Goal: Task Accomplishment & Management: Use online tool/utility

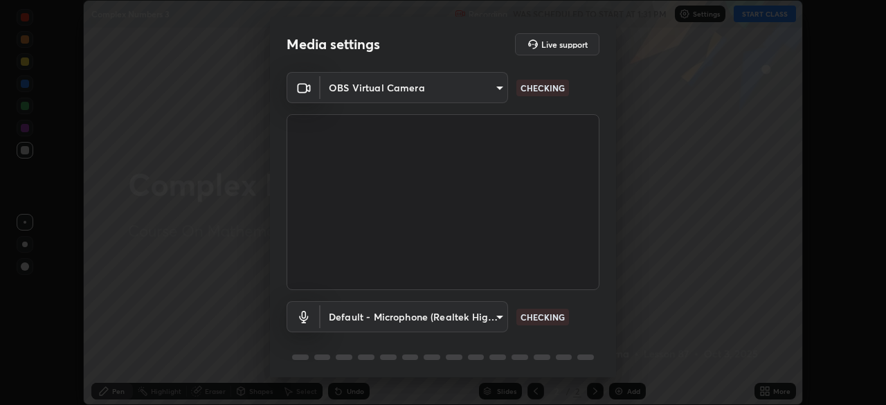
scroll to position [49, 0]
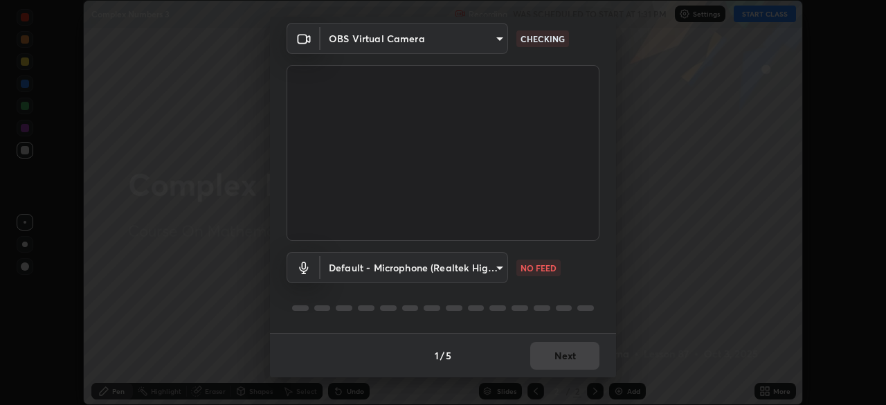
click at [505, 265] on body "Erase all Complex Numbers 3 Recording WAS SCHEDULED TO START AT 1:31 PM Setting…" at bounding box center [443, 202] width 886 height 405
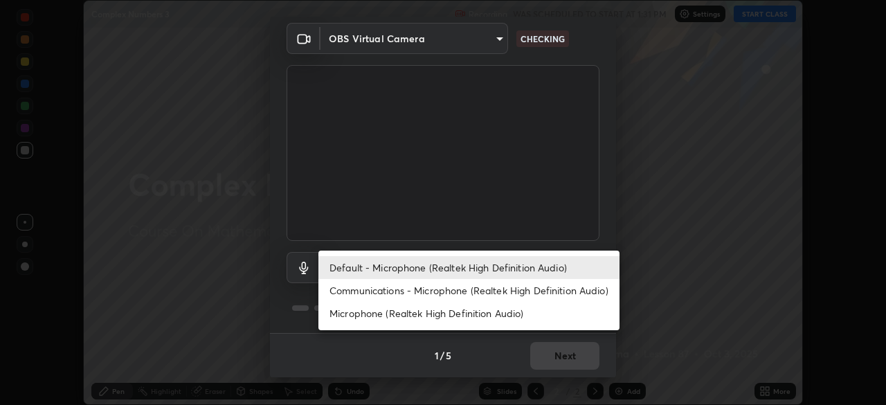
click at [535, 264] on li "Default - Microphone (Realtek High Definition Audio)" at bounding box center [468, 267] width 301 height 23
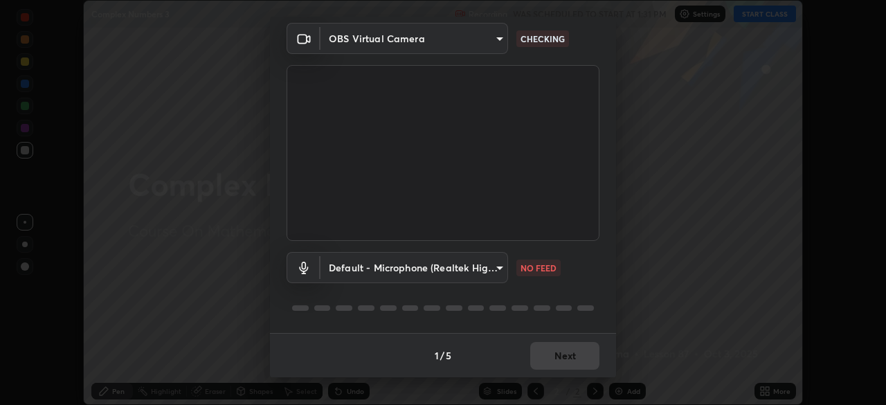
click at [592, 306] on div at bounding box center [443, 308] width 313 height 17
click at [496, 271] on body "Erase all Complex Numbers 3 Recording WAS SCHEDULED TO START AT 1:31 PM Setting…" at bounding box center [443, 202] width 886 height 405
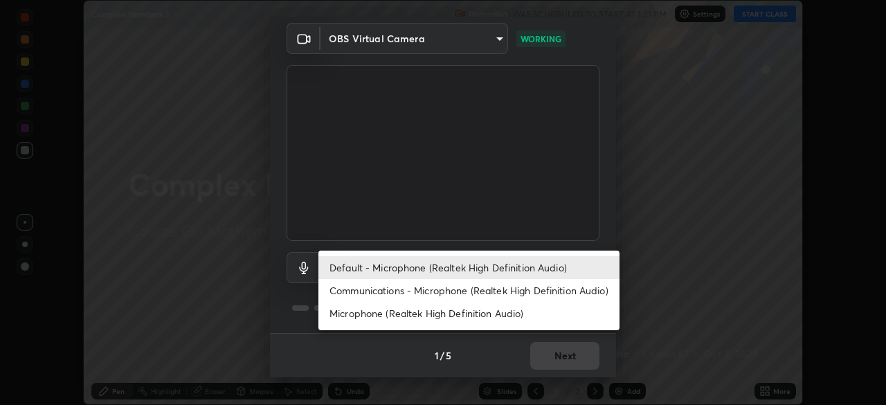
click at [514, 289] on li "Communications - Microphone (Realtek High Definition Audio)" at bounding box center [468, 290] width 301 height 23
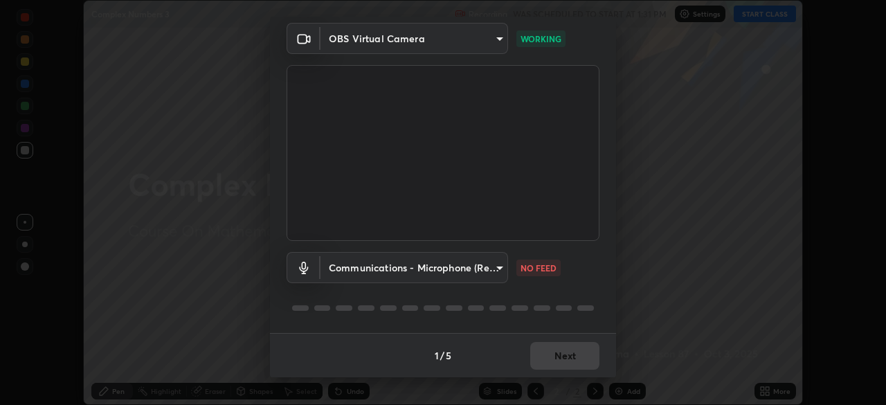
type input "communications"
click at [591, 287] on div "Communications - Microphone (Realtek High Definition Audio) communications CHEC…" at bounding box center [443, 287] width 313 height 92
click at [574, 356] on button "Next" at bounding box center [564, 356] width 69 height 28
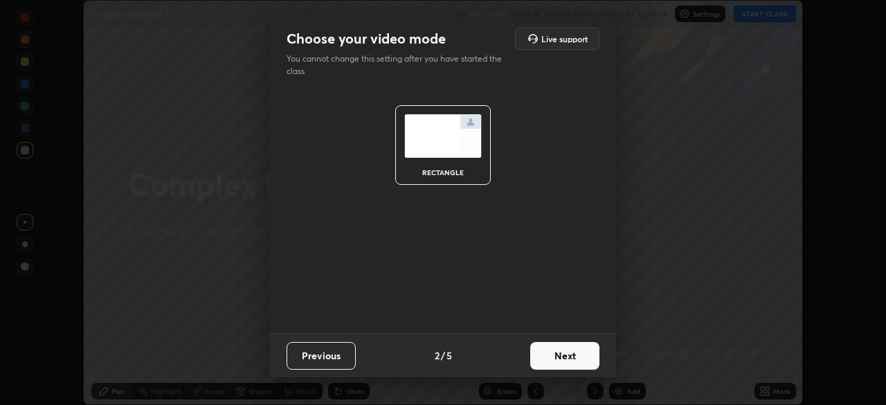
scroll to position [0, 0]
click at [568, 361] on button "Next" at bounding box center [564, 356] width 69 height 28
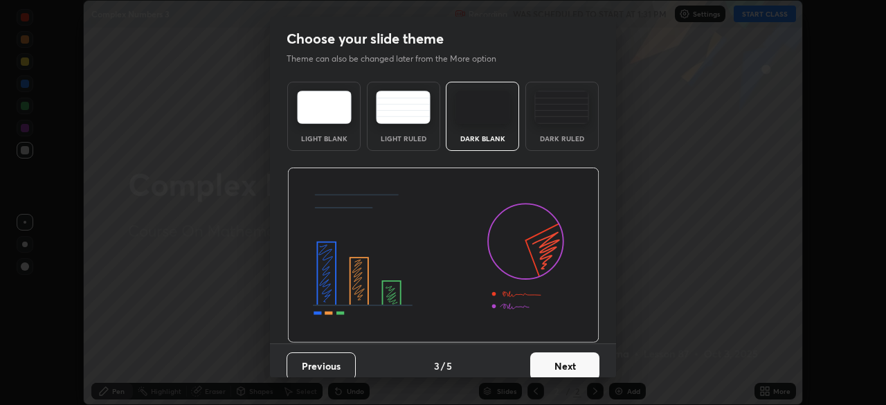
click at [565, 361] on button "Next" at bounding box center [564, 366] width 69 height 28
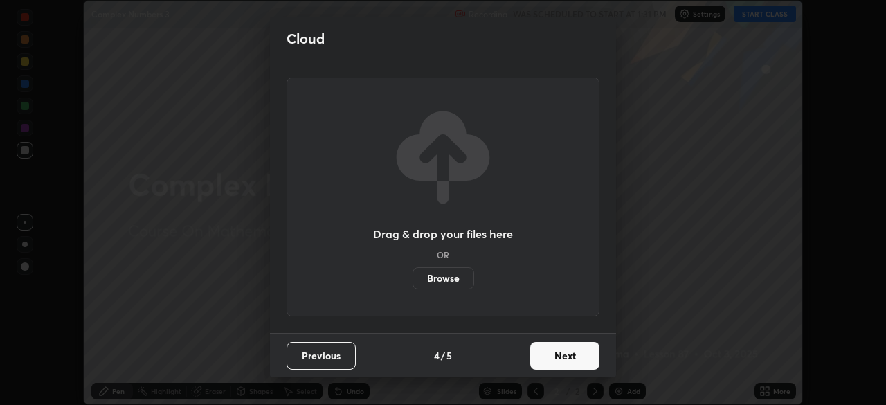
click at [565, 361] on button "Next" at bounding box center [564, 356] width 69 height 28
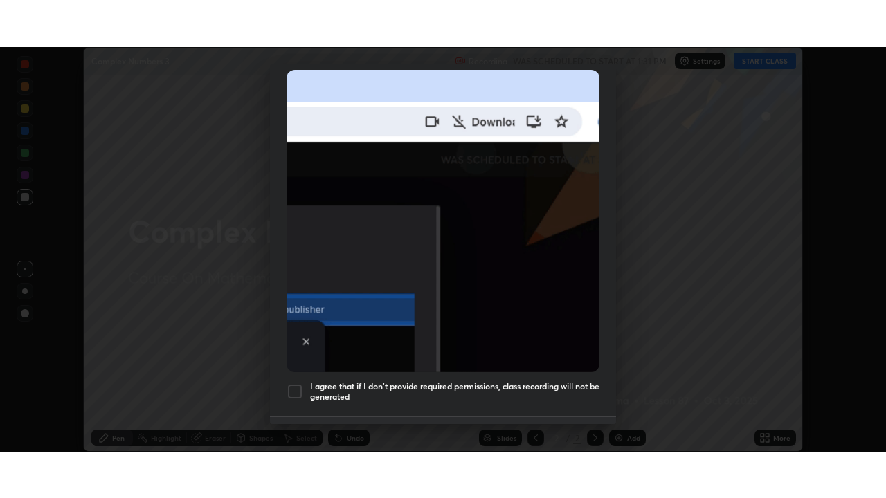
scroll to position [332, 0]
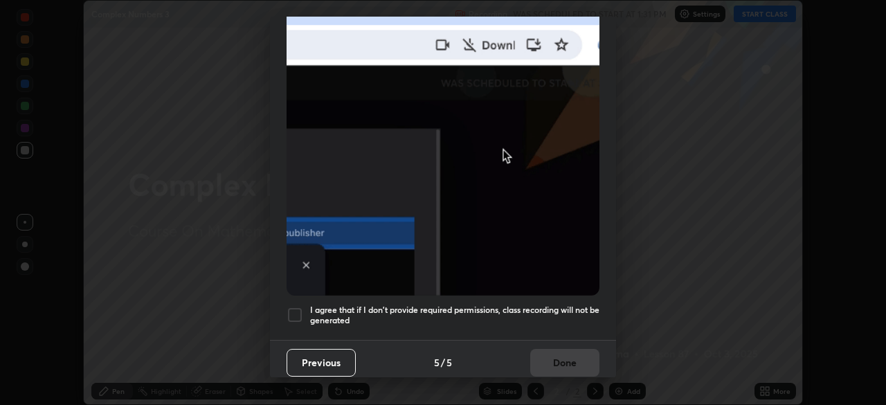
click at [541, 284] on img at bounding box center [443, 144] width 313 height 302
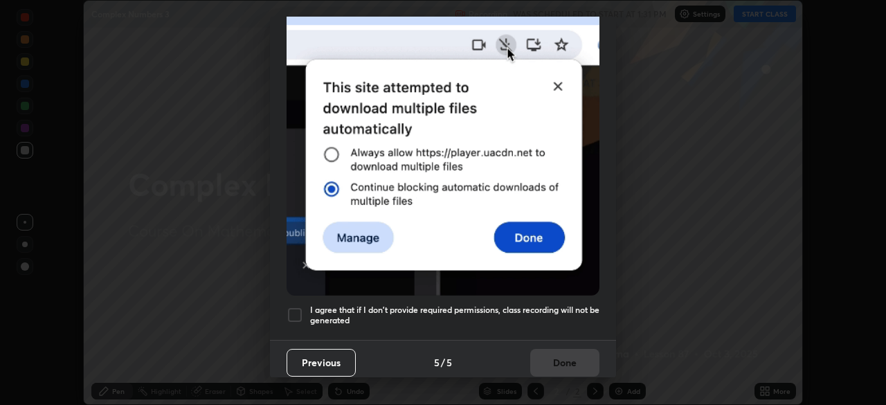
click at [302, 310] on div at bounding box center [295, 315] width 17 height 17
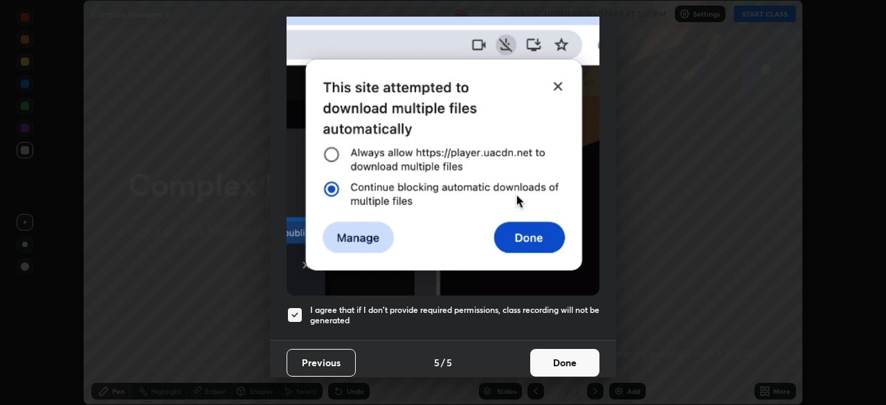
click at [296, 307] on div at bounding box center [295, 315] width 17 height 17
click at [563, 354] on button "Done" at bounding box center [564, 363] width 69 height 28
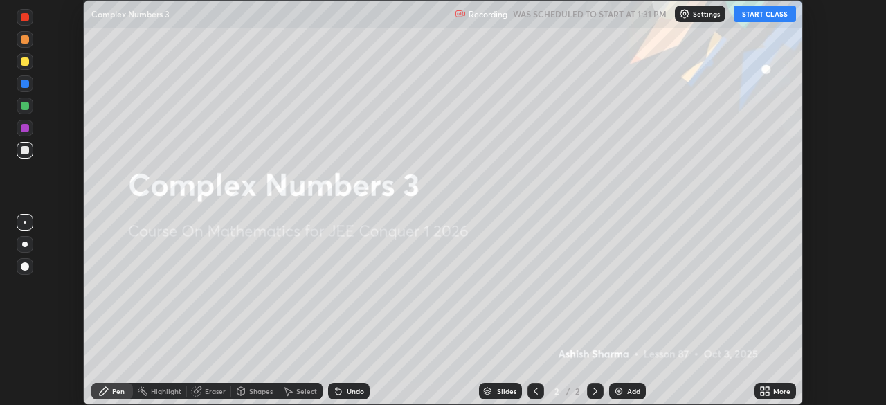
click at [779, 12] on button "START CLASS" at bounding box center [765, 14] width 62 height 17
click at [777, 397] on div "More" at bounding box center [775, 391] width 42 height 17
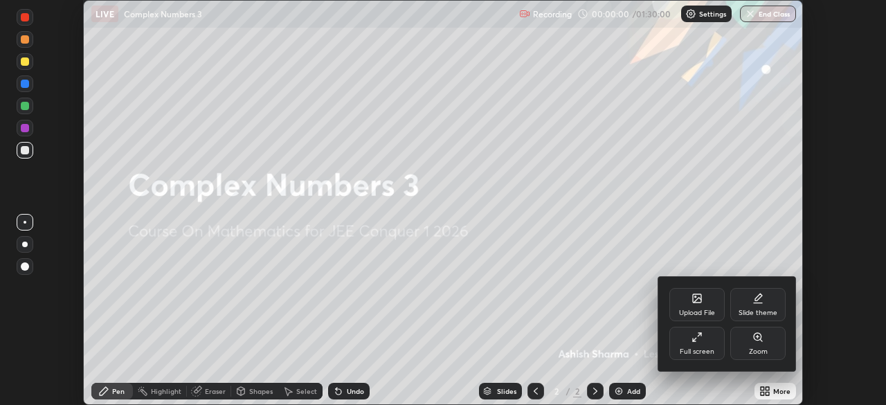
click at [705, 341] on div "Full screen" at bounding box center [696, 343] width 55 height 33
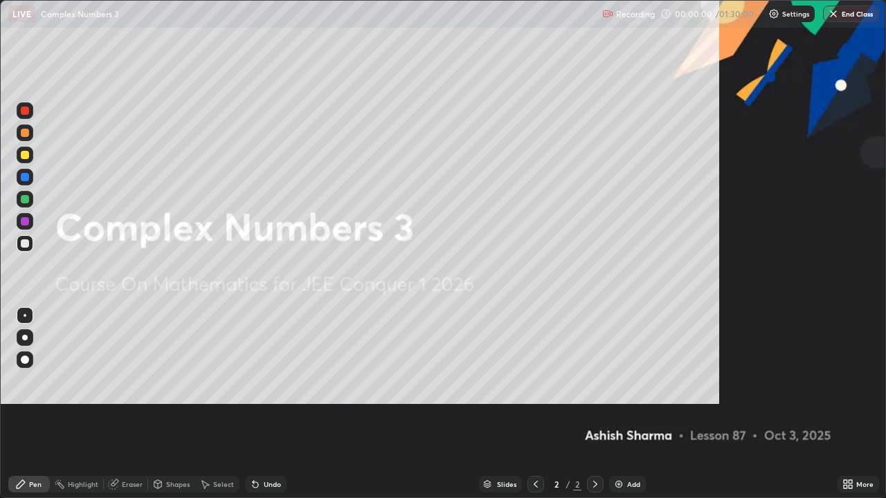
scroll to position [498, 886]
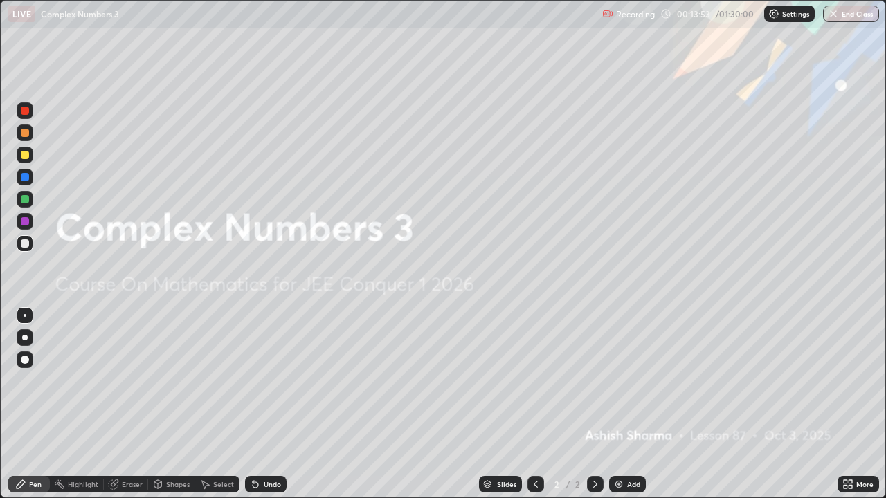
click at [631, 404] on div "Add" at bounding box center [633, 484] width 13 height 7
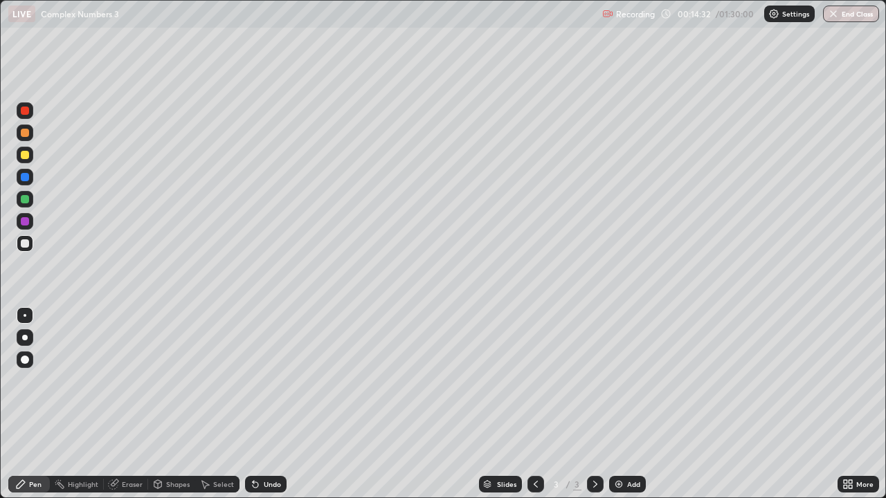
click at [24, 198] on div at bounding box center [25, 199] width 8 height 8
click at [627, 404] on div "Add" at bounding box center [633, 484] width 13 height 7
click at [25, 242] on div at bounding box center [25, 243] width 8 height 8
click at [282, 404] on div "Undo" at bounding box center [266, 484] width 42 height 17
click at [273, 404] on div "Undo" at bounding box center [272, 484] width 17 height 7
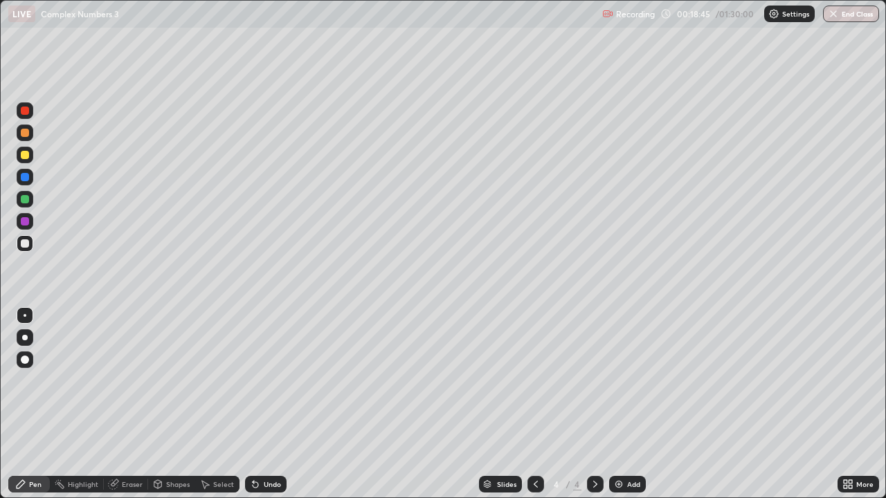
click at [269, 404] on div "Undo" at bounding box center [272, 484] width 17 height 7
click at [275, 404] on div "Undo" at bounding box center [262, 485] width 47 height 28
click at [272, 404] on div "Undo" at bounding box center [272, 484] width 17 height 7
click at [269, 404] on div "Undo" at bounding box center [266, 484] width 42 height 17
click at [25, 201] on div at bounding box center [25, 199] width 8 height 8
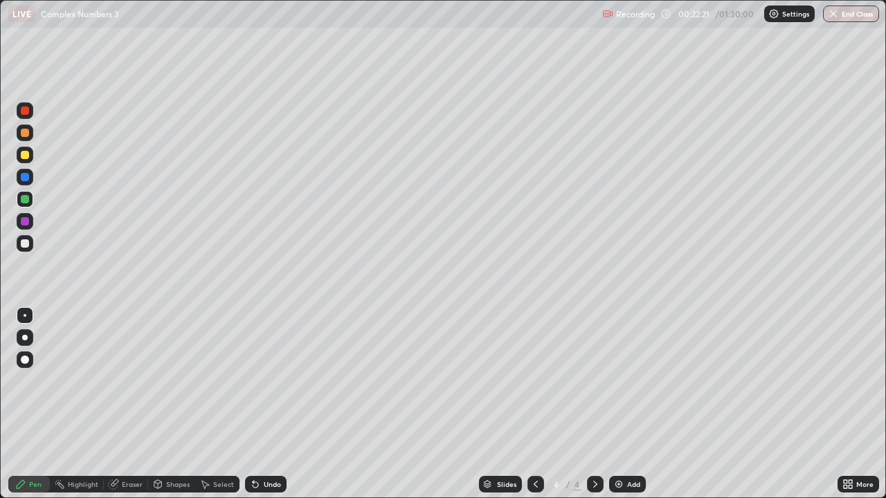
click at [24, 245] on div at bounding box center [25, 243] width 8 height 8
click at [628, 404] on div "Add" at bounding box center [633, 484] width 13 height 7
click at [533, 404] on icon at bounding box center [535, 484] width 11 height 11
click at [593, 404] on icon at bounding box center [595, 484] width 4 height 7
click at [131, 404] on div "Eraser" at bounding box center [132, 484] width 21 height 7
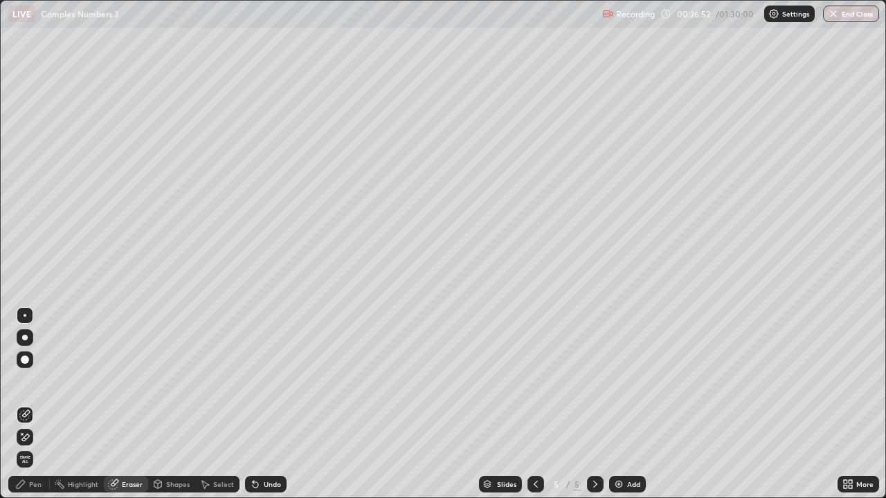
click at [34, 404] on div "Pen" at bounding box center [35, 484] width 12 height 7
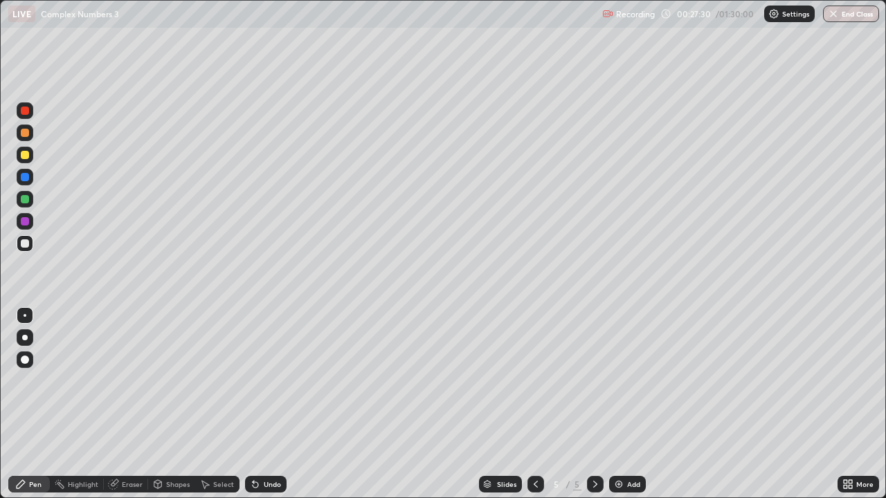
click at [534, 404] on icon at bounding box center [535, 484] width 11 height 11
click at [593, 404] on icon at bounding box center [595, 484] width 4 height 7
click at [535, 404] on icon at bounding box center [535, 484] width 11 height 11
click at [592, 404] on icon at bounding box center [595, 484] width 11 height 11
click at [271, 404] on div "Undo" at bounding box center [272, 484] width 17 height 7
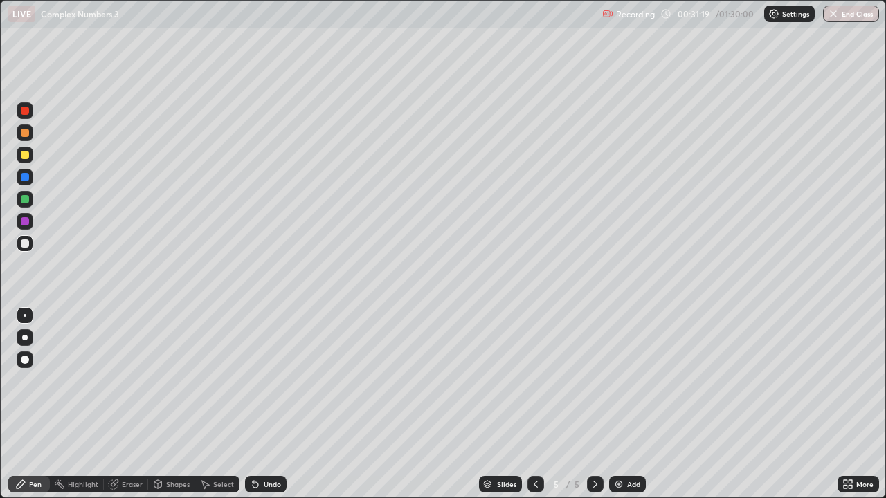
click at [633, 404] on div "Add" at bounding box center [633, 484] width 13 height 7
click at [269, 404] on div "Undo" at bounding box center [272, 484] width 17 height 7
click at [25, 197] on div at bounding box center [25, 199] width 8 height 8
click at [528, 404] on div at bounding box center [535, 484] width 17 height 17
click at [593, 404] on icon at bounding box center [595, 484] width 11 height 11
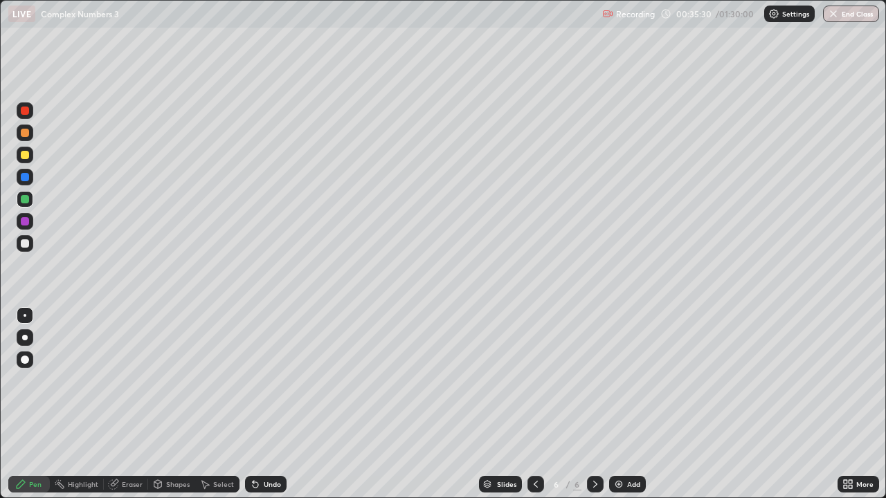
click at [271, 404] on div "Undo" at bounding box center [272, 484] width 17 height 7
click at [274, 404] on div "Undo" at bounding box center [266, 484] width 42 height 17
click at [23, 156] on div at bounding box center [25, 155] width 8 height 8
click at [626, 404] on div "Add" at bounding box center [627, 484] width 37 height 17
click at [538, 404] on icon at bounding box center [535, 484] width 11 height 11
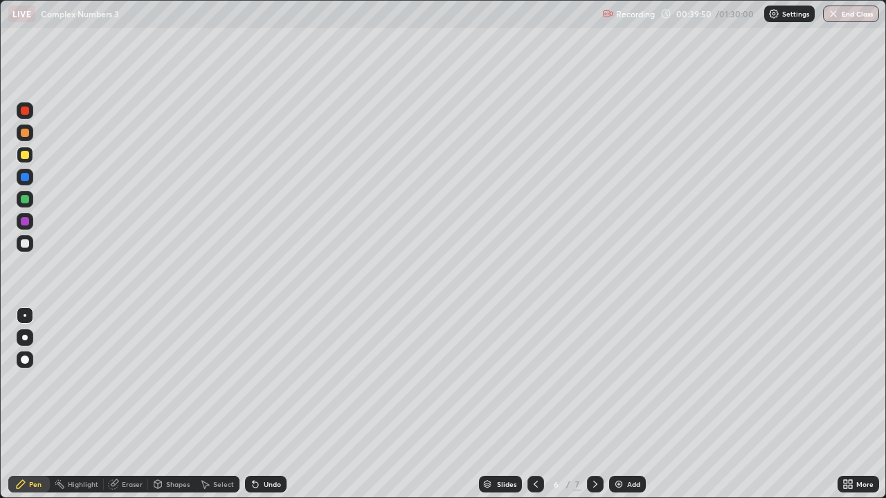
click at [592, 404] on icon at bounding box center [595, 484] width 11 height 11
click at [536, 404] on icon at bounding box center [535, 484] width 11 height 11
click at [595, 404] on icon at bounding box center [595, 484] width 11 height 11
click at [531, 404] on icon at bounding box center [535, 484] width 11 height 11
click at [595, 404] on icon at bounding box center [595, 484] width 11 height 11
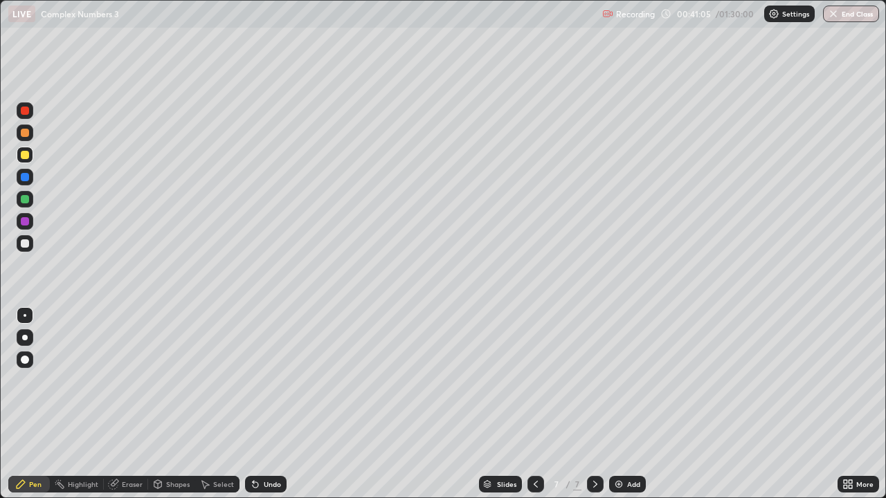
click at [273, 404] on div "Undo" at bounding box center [272, 484] width 17 height 7
click at [275, 404] on div "Undo" at bounding box center [272, 484] width 17 height 7
click at [272, 404] on div "Undo" at bounding box center [272, 484] width 17 height 7
click at [271, 404] on div "Undo" at bounding box center [272, 484] width 17 height 7
click at [270, 404] on div "Undo" at bounding box center [272, 484] width 17 height 7
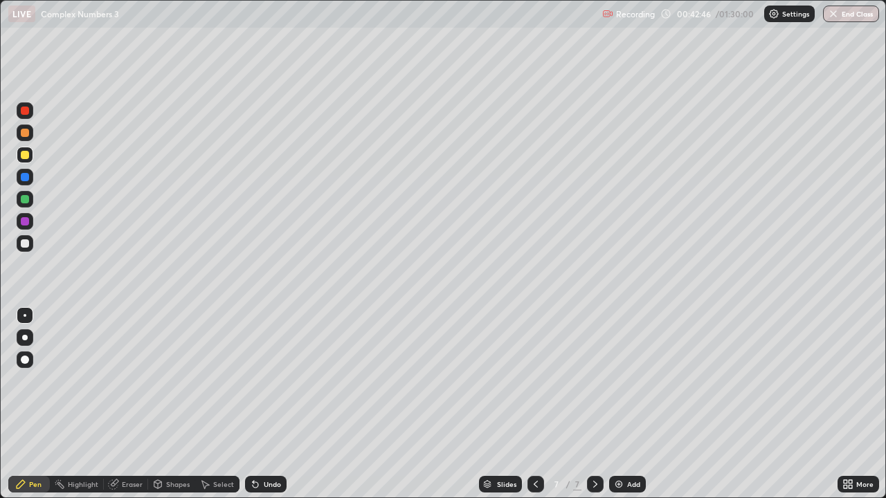
click at [269, 404] on div "Undo" at bounding box center [272, 484] width 17 height 7
click at [532, 404] on icon at bounding box center [535, 484] width 11 height 11
click at [26, 197] on div at bounding box center [25, 199] width 8 height 8
click at [593, 404] on icon at bounding box center [595, 484] width 11 height 11
click at [594, 404] on icon at bounding box center [595, 484] width 11 height 11
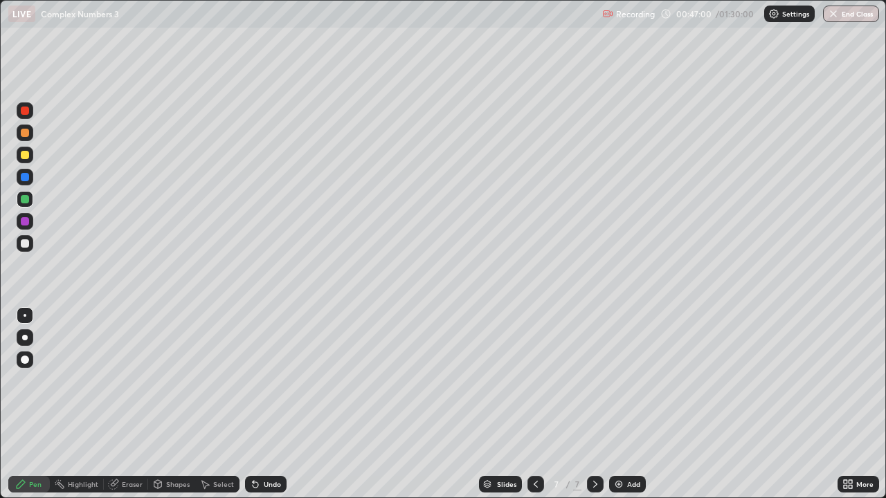
click at [595, 404] on icon at bounding box center [595, 484] width 11 height 11
click at [594, 404] on icon at bounding box center [595, 484] width 11 height 11
click at [631, 404] on div "Add" at bounding box center [633, 484] width 13 height 7
click at [271, 404] on div "Undo" at bounding box center [272, 484] width 17 height 7
click at [535, 404] on icon at bounding box center [536, 484] width 4 height 7
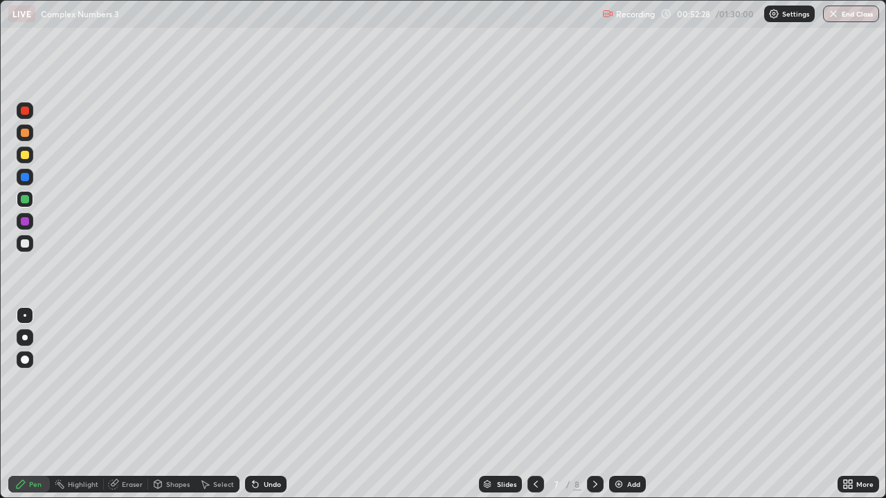
click at [533, 404] on icon at bounding box center [535, 484] width 11 height 11
click at [592, 404] on icon at bounding box center [595, 484] width 11 height 11
click at [594, 404] on icon at bounding box center [595, 484] width 11 height 11
click at [593, 404] on icon at bounding box center [595, 484] width 11 height 11
click at [624, 404] on div "Add" at bounding box center [627, 484] width 37 height 17
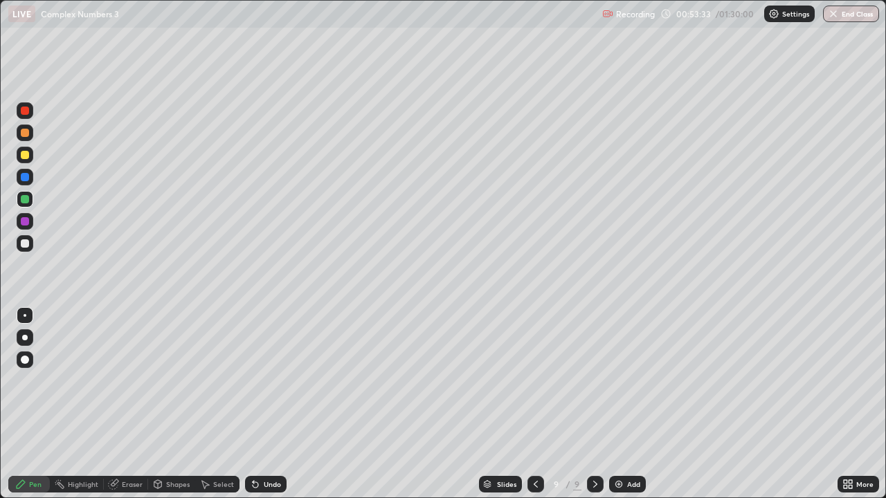
click at [25, 244] on div at bounding box center [25, 243] width 8 height 8
click at [269, 404] on div "Undo" at bounding box center [272, 484] width 17 height 7
click at [264, 404] on div "Undo" at bounding box center [272, 484] width 17 height 7
click at [127, 404] on div "Eraser" at bounding box center [132, 484] width 21 height 7
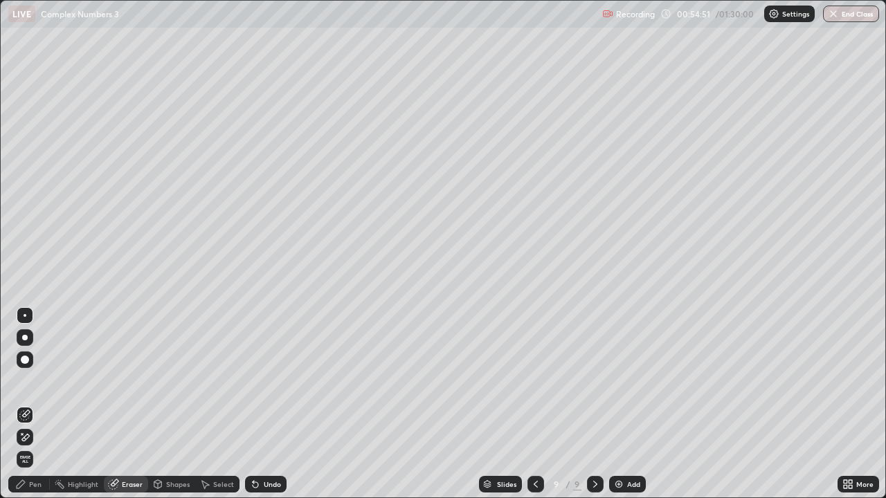
click at [33, 404] on div "Pen" at bounding box center [35, 484] width 12 height 7
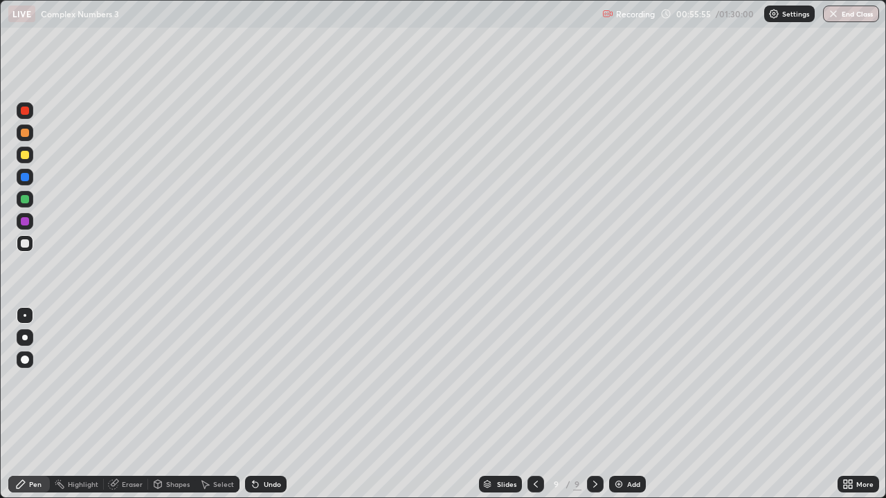
click at [535, 404] on icon at bounding box center [535, 484] width 11 height 11
click at [536, 404] on icon at bounding box center [536, 484] width 4 height 7
click at [536, 404] on icon at bounding box center [535, 484] width 11 height 11
click at [224, 404] on div "Select" at bounding box center [223, 484] width 21 height 7
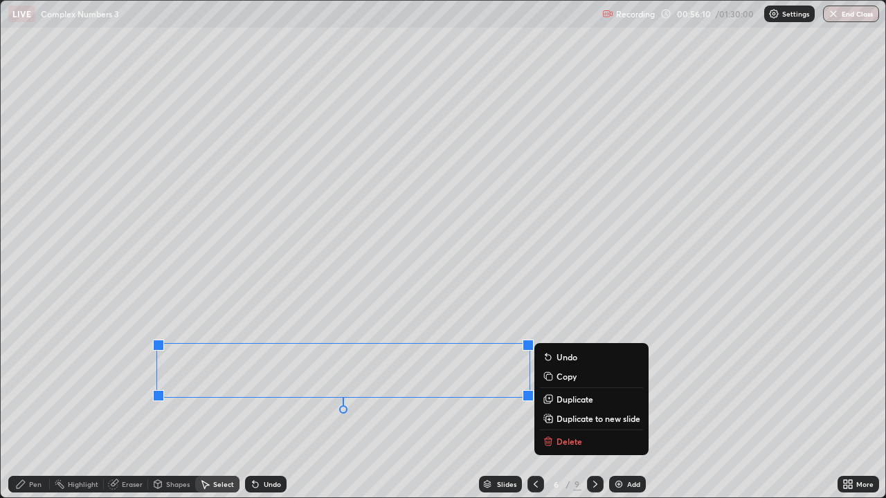
click at [565, 377] on p "Copy" at bounding box center [566, 376] width 20 height 11
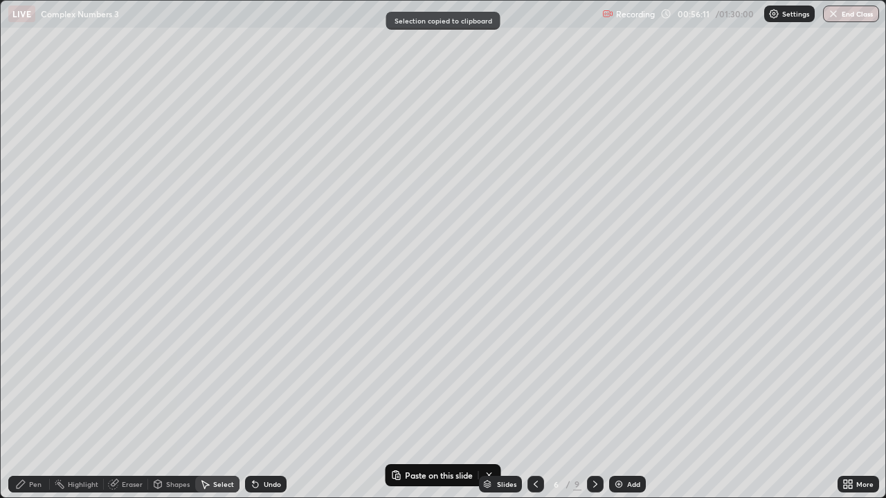
click at [594, 404] on icon at bounding box center [595, 484] width 11 height 11
click at [595, 404] on icon at bounding box center [595, 484] width 11 height 11
click at [593, 404] on icon at bounding box center [595, 484] width 4 height 7
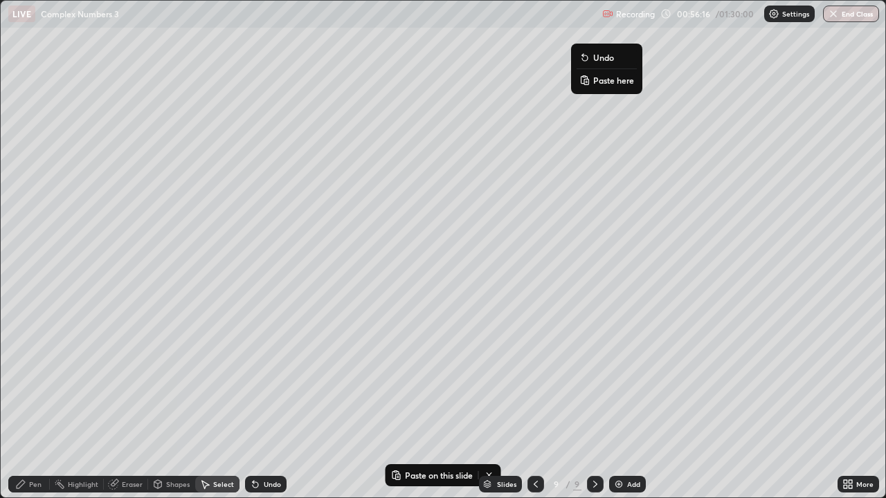
click at [592, 78] on button "Paste here" at bounding box center [607, 80] width 60 height 17
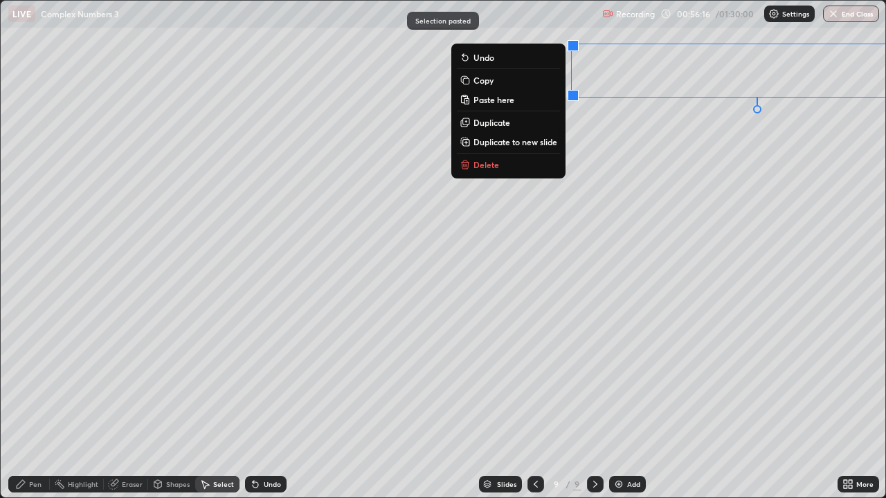
click at [538, 135] on button "Duplicate to new slide" at bounding box center [508, 142] width 103 height 17
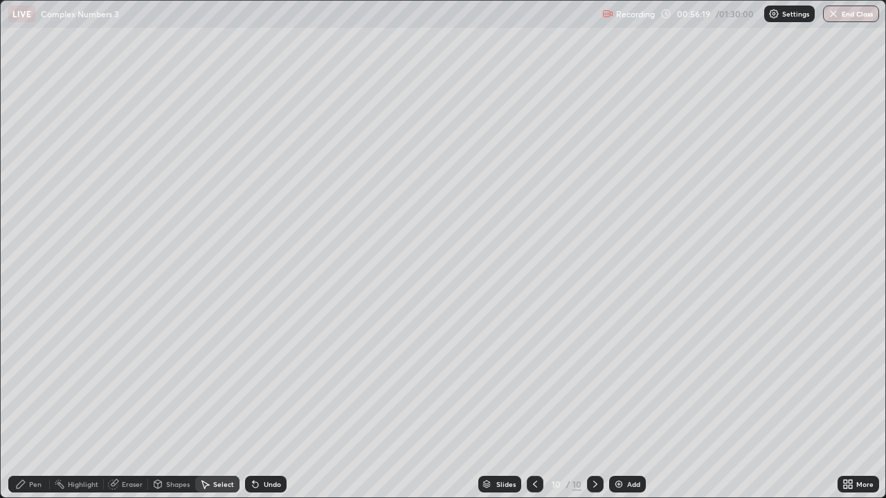
click at [534, 404] on icon at bounding box center [534, 484] width 11 height 11
click at [38, 404] on div "Pen" at bounding box center [35, 484] width 12 height 7
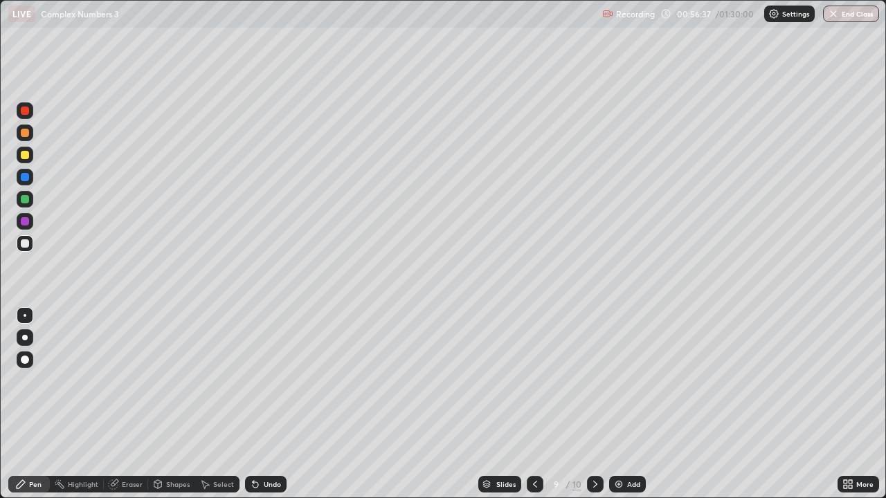
click at [273, 404] on div "Undo" at bounding box center [272, 484] width 17 height 7
click at [534, 404] on icon at bounding box center [534, 484] width 11 height 11
click at [533, 404] on icon at bounding box center [534, 484] width 11 height 11
click at [594, 404] on icon at bounding box center [595, 484] width 11 height 11
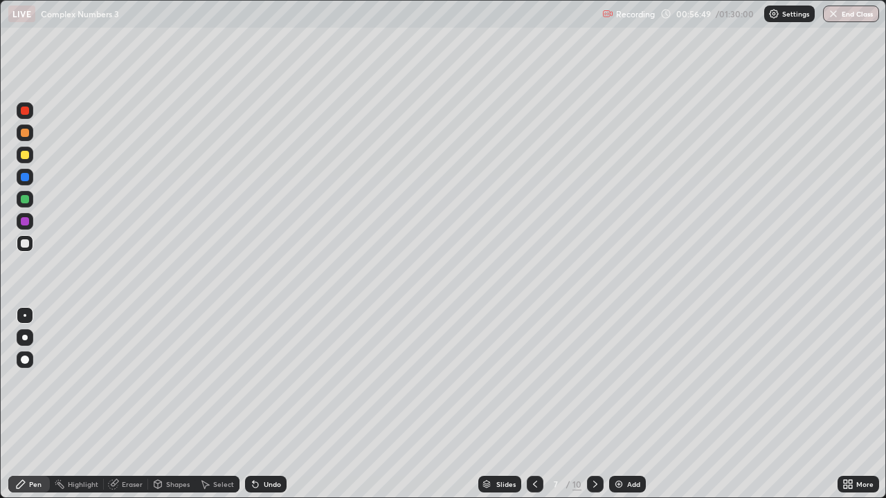
click at [594, 404] on icon at bounding box center [595, 484] width 11 height 11
click at [595, 404] on icon at bounding box center [595, 484] width 11 height 11
click at [273, 404] on div "Undo" at bounding box center [272, 484] width 17 height 7
click at [134, 404] on div "Eraser" at bounding box center [132, 484] width 21 height 7
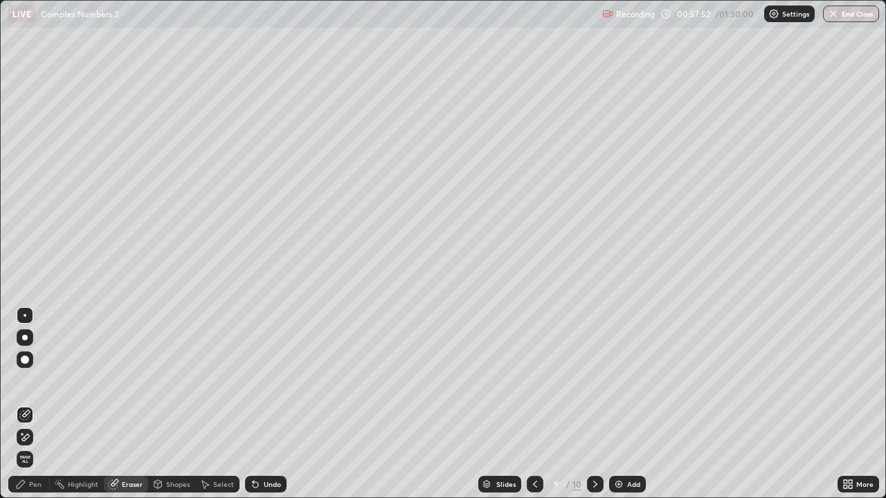
click at [35, 404] on div "Pen" at bounding box center [35, 484] width 12 height 7
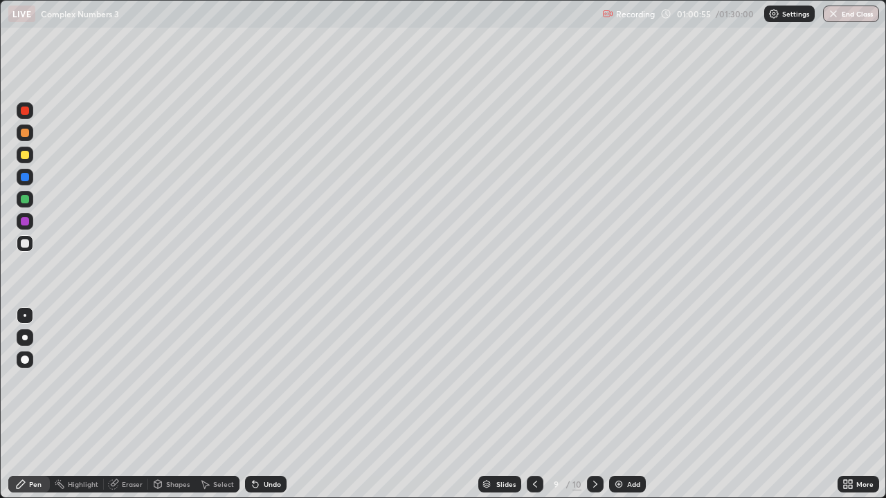
click at [595, 404] on icon at bounding box center [595, 484] width 11 height 11
click at [633, 404] on div "Add" at bounding box center [633, 484] width 13 height 7
click at [271, 404] on div "Undo" at bounding box center [266, 484] width 42 height 17
click at [270, 404] on div "Undo" at bounding box center [272, 484] width 17 height 7
click at [276, 404] on div "Undo" at bounding box center [262, 485] width 47 height 28
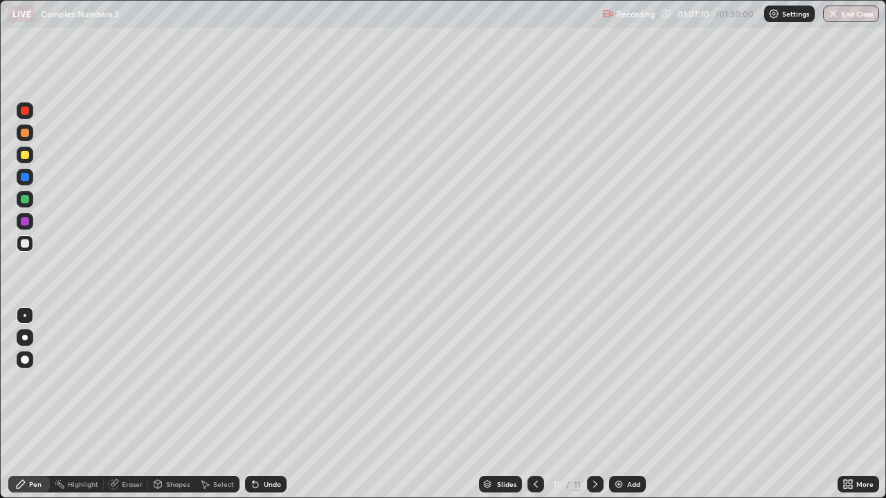
click at [271, 404] on div "Undo" at bounding box center [272, 484] width 17 height 7
click at [277, 404] on div "Undo" at bounding box center [266, 484] width 42 height 17
click at [273, 404] on div "Undo" at bounding box center [272, 484] width 17 height 7
click at [27, 201] on div at bounding box center [25, 199] width 8 height 8
click at [815, 404] on div "Slides 11 / 11 Add" at bounding box center [562, 485] width 551 height 28
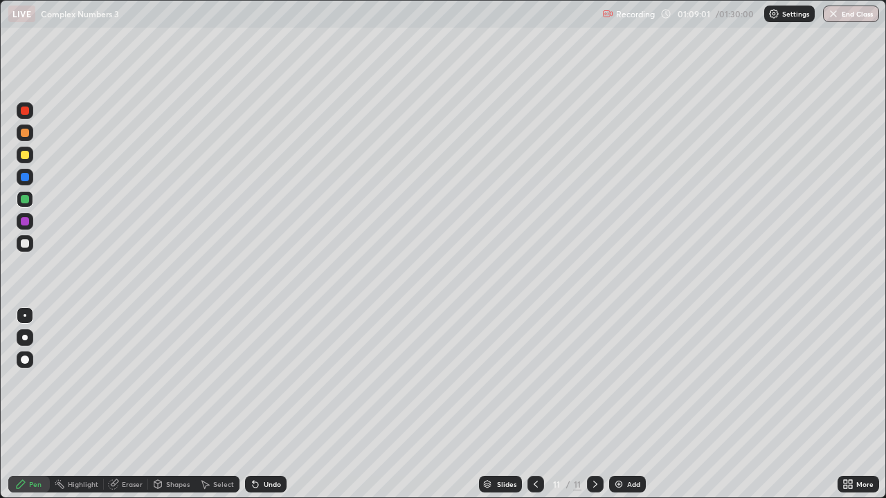
click at [828, 404] on div "Slides 11 / 11 Add" at bounding box center [562, 485] width 551 height 28
click at [831, 404] on div "Slides 11 / 11 Add" at bounding box center [562, 485] width 551 height 28
click at [781, 404] on div "Slides 11 / 11 Add" at bounding box center [562, 485] width 551 height 28
click at [782, 404] on div "Slides 11 / 11 Add" at bounding box center [562, 485] width 551 height 28
click at [630, 404] on div "Add" at bounding box center [633, 484] width 13 height 7
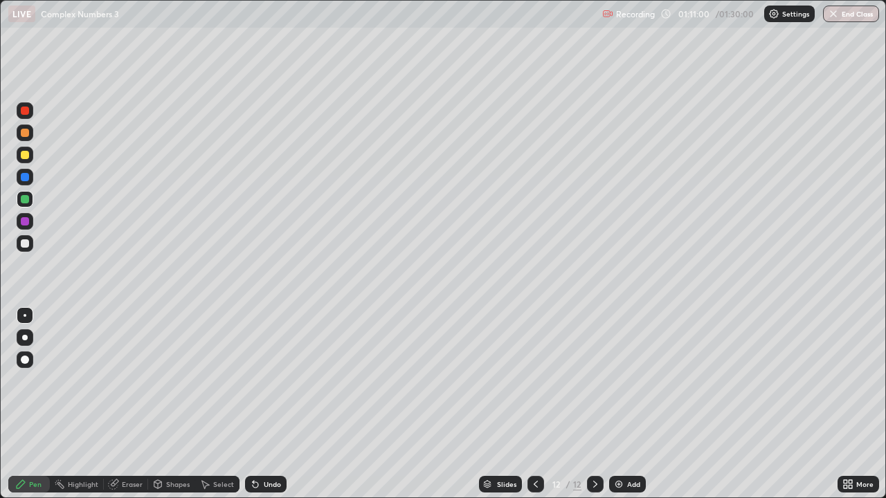
click at [27, 244] on div at bounding box center [25, 243] width 8 height 8
click at [128, 404] on div "Eraser" at bounding box center [132, 484] width 21 height 7
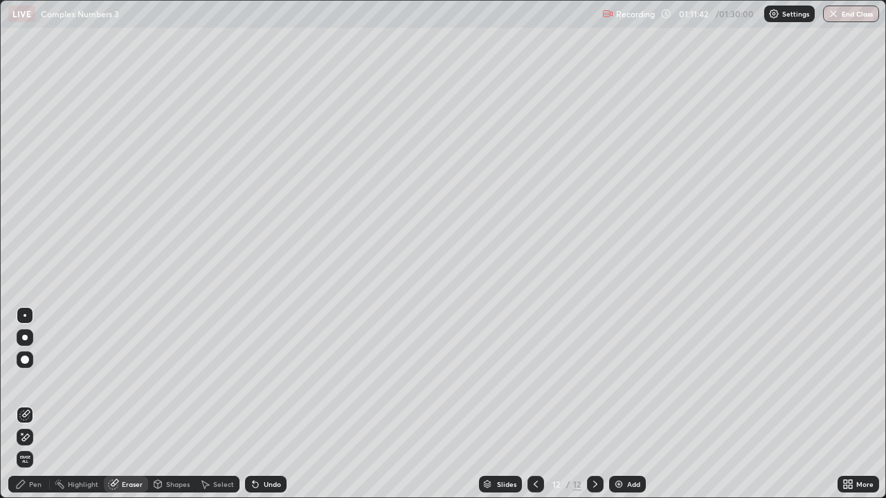
click at [35, 404] on div "Pen" at bounding box center [35, 484] width 12 height 7
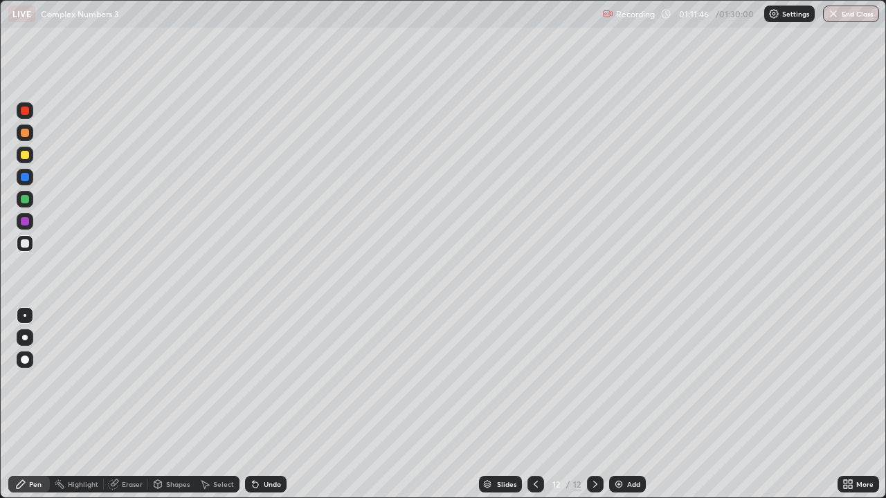
click at [37, 404] on div "Pen" at bounding box center [35, 484] width 12 height 7
click at [131, 404] on div "Eraser" at bounding box center [132, 484] width 21 height 7
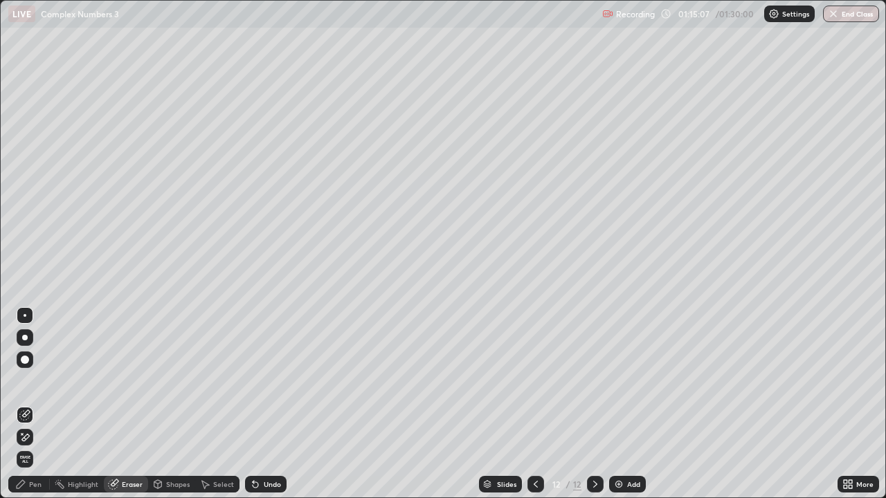
click at [39, 404] on div "Pen" at bounding box center [35, 484] width 12 height 7
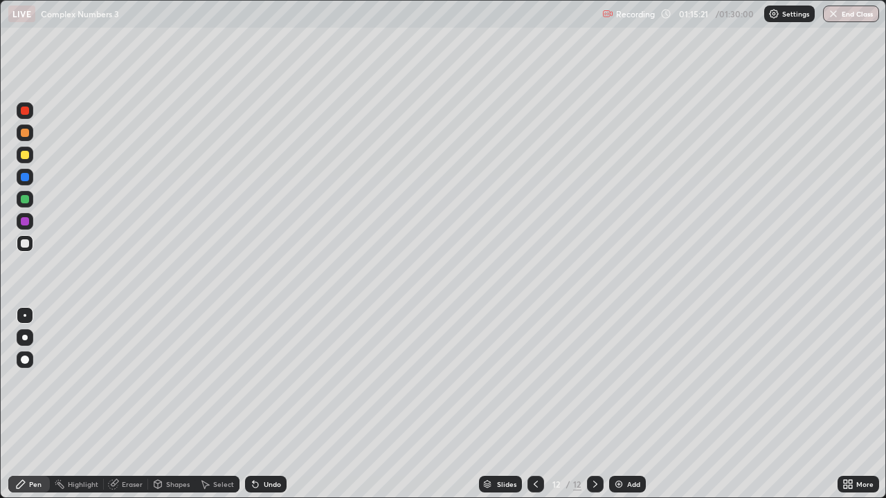
click at [268, 404] on div "Undo" at bounding box center [272, 484] width 17 height 7
click at [269, 404] on div "Undo" at bounding box center [272, 484] width 17 height 7
click at [273, 404] on div "Undo" at bounding box center [272, 484] width 17 height 7
click at [278, 404] on div "Undo" at bounding box center [266, 484] width 42 height 17
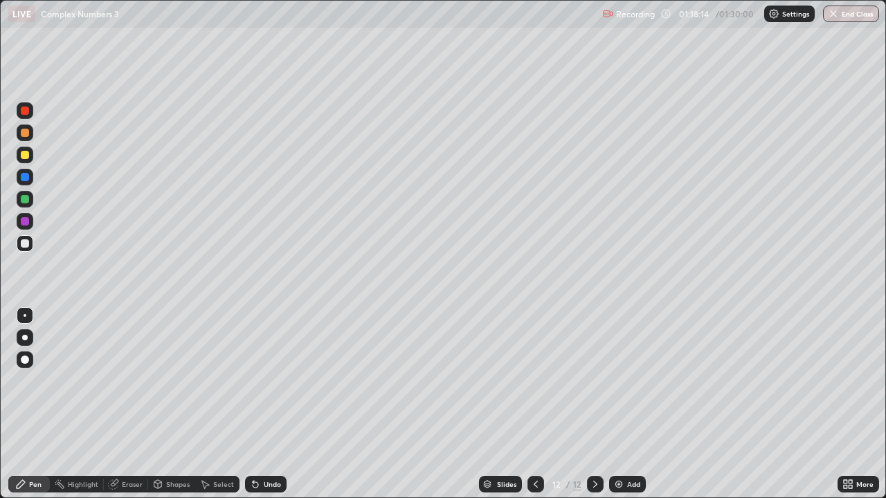
click at [272, 404] on div "Undo" at bounding box center [272, 484] width 17 height 7
click at [628, 404] on div "Add" at bounding box center [633, 484] width 13 height 7
click at [131, 404] on div "Eraser" at bounding box center [132, 484] width 21 height 7
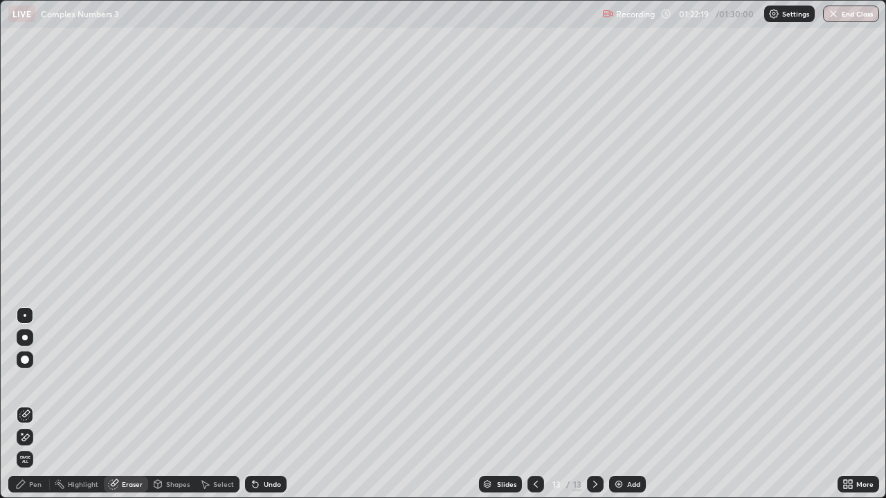
click at [39, 404] on div "Pen" at bounding box center [35, 484] width 12 height 7
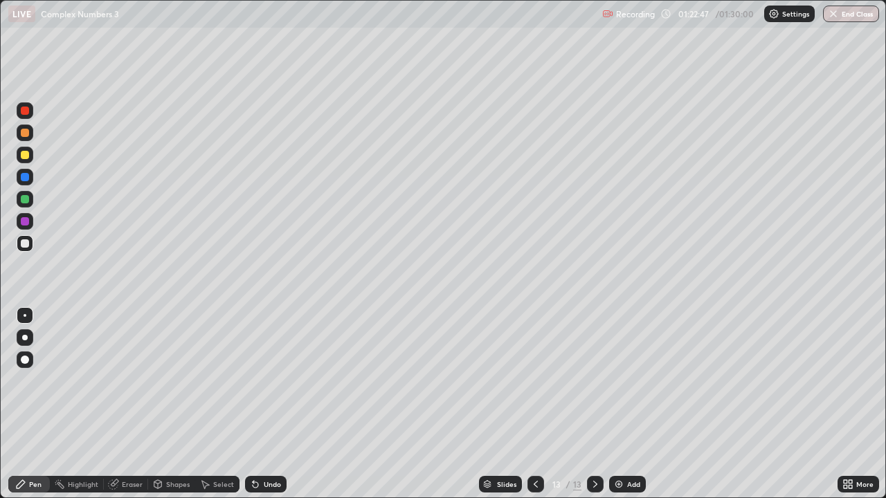
click at [271, 404] on div "Undo" at bounding box center [272, 484] width 17 height 7
click at [627, 404] on div "Add" at bounding box center [633, 484] width 13 height 7
click at [269, 404] on div "Undo" at bounding box center [272, 484] width 17 height 7
click at [264, 404] on div "Undo" at bounding box center [272, 484] width 17 height 7
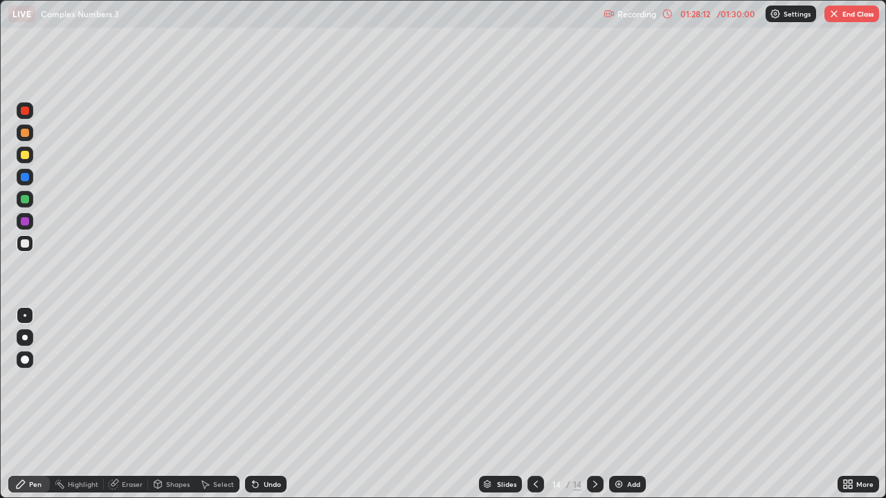
click at [25, 198] on div at bounding box center [25, 199] width 8 height 8
click at [627, 404] on div "Add" at bounding box center [633, 484] width 13 height 7
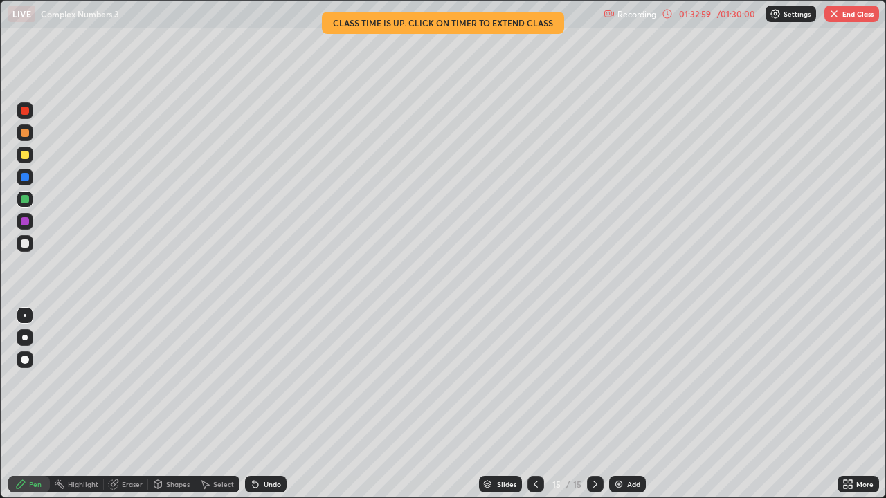
click at [532, 404] on icon at bounding box center [535, 484] width 11 height 11
click at [852, 15] on button "End Class" at bounding box center [851, 14] width 55 height 17
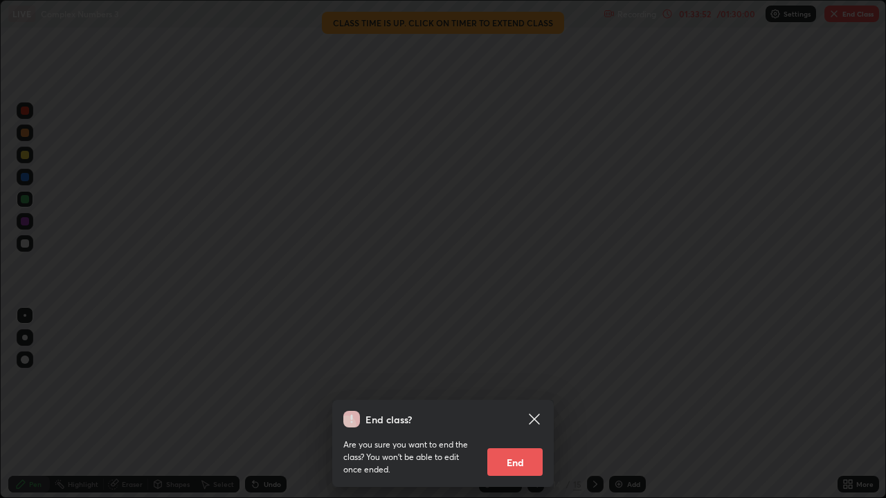
click at [513, 404] on button "End" at bounding box center [514, 462] width 55 height 28
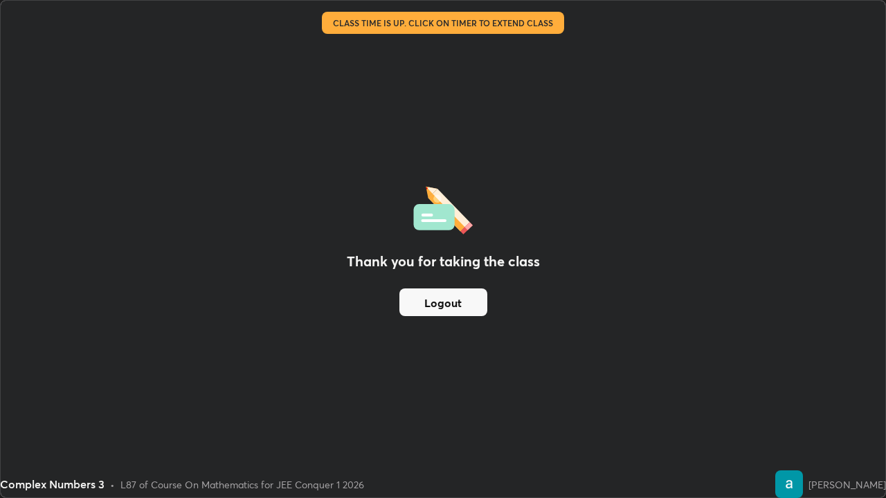
click at [513, 404] on div "Thank you for taking the class Logout" at bounding box center [443, 249] width 885 height 497
click at [449, 314] on button "Logout" at bounding box center [443, 303] width 88 height 28
click at [435, 306] on button "Logout" at bounding box center [443, 303] width 88 height 28
click at [428, 308] on button "Logout" at bounding box center [443, 303] width 88 height 28
